Goal: Navigation & Orientation: Find specific page/section

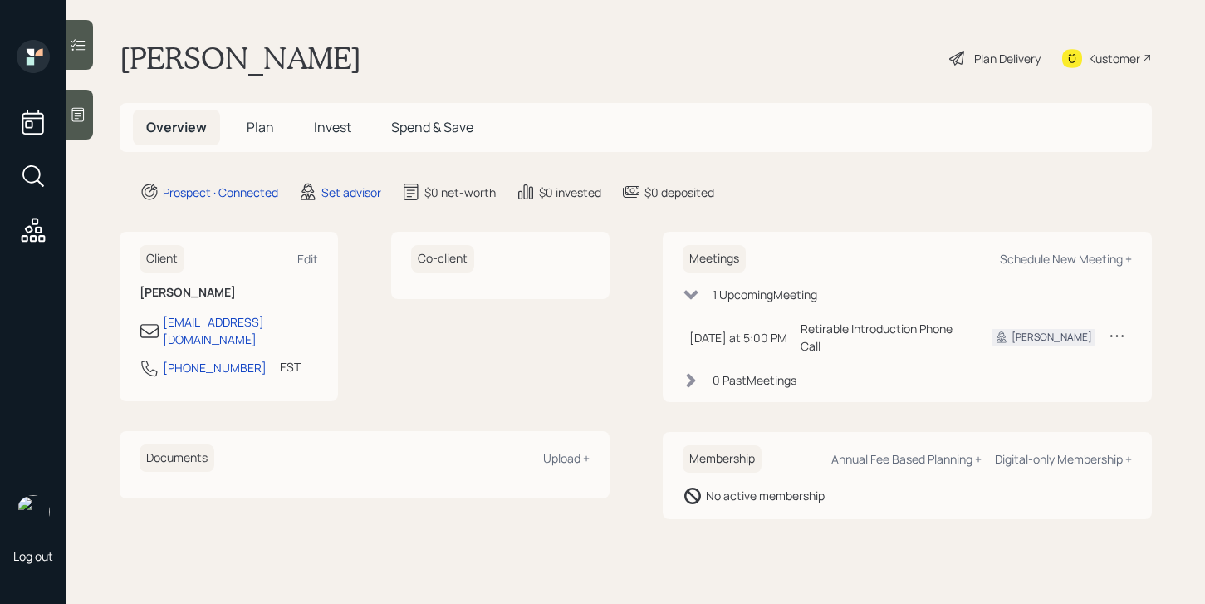
click at [88, 111] on div at bounding box center [79, 115] width 27 height 50
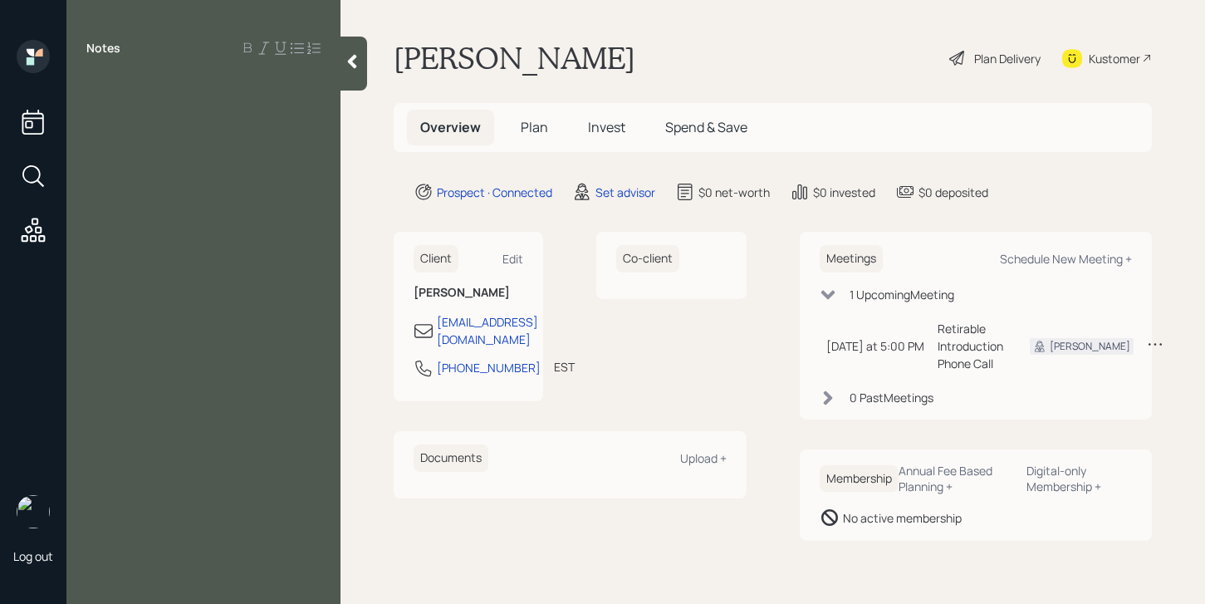
click at [349, 56] on icon at bounding box center [352, 61] width 17 height 17
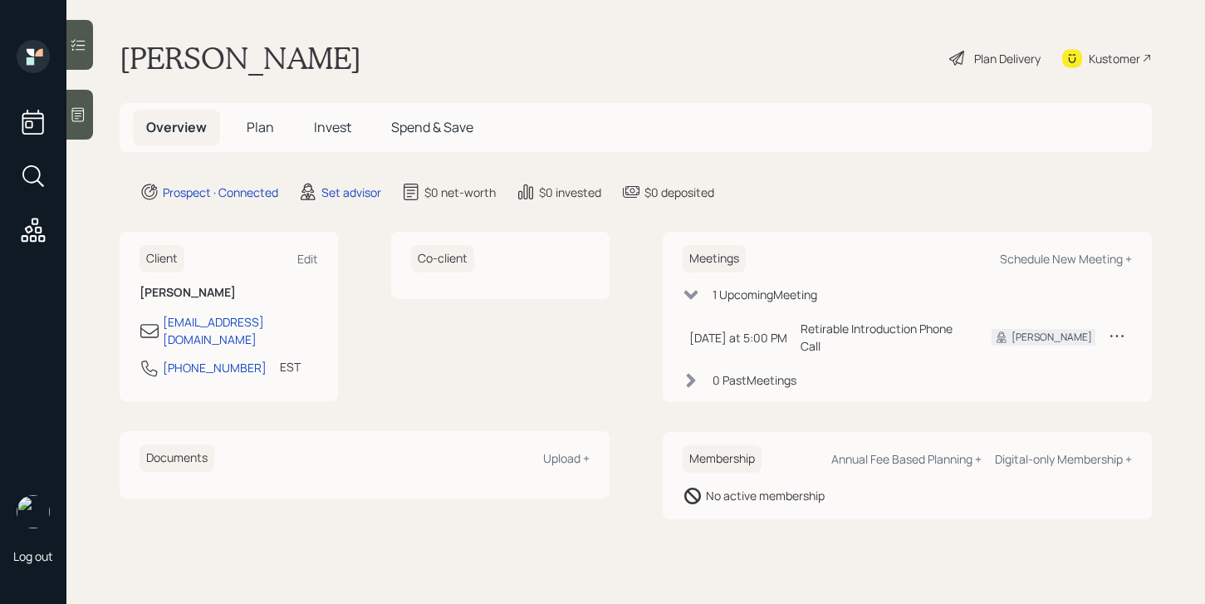
click at [1103, 56] on div "Kustomer" at bounding box center [1113, 58] width 51 height 17
